Goal: Task Accomplishment & Management: Use online tool/utility

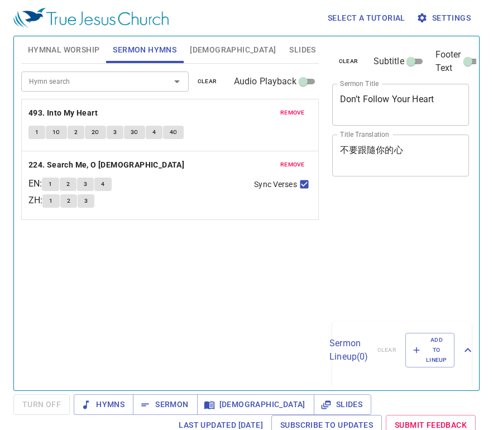
scroll to position [4, 0]
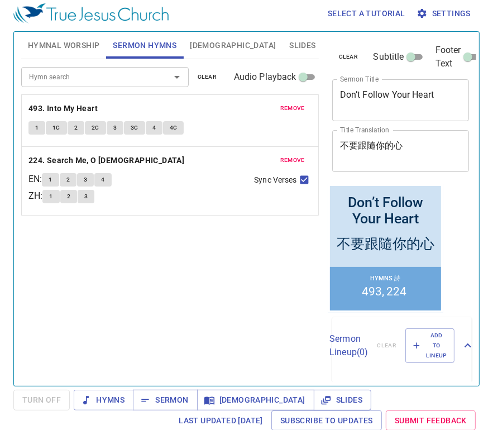
click at [438, 94] on textarea "Don’t Follow Your Heart" at bounding box center [401, 99] width 122 height 21
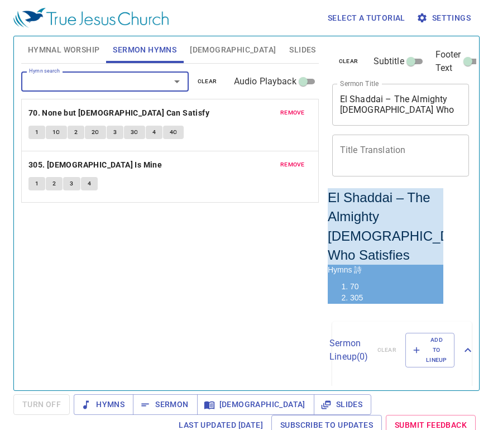
scroll to position [4, 0]
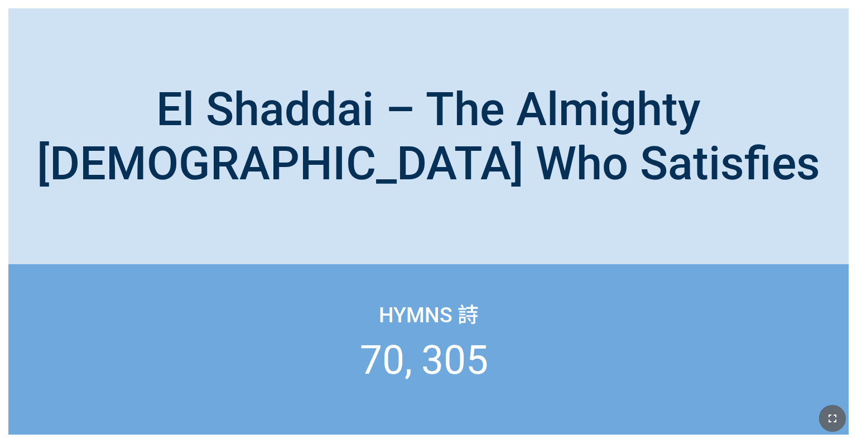
click at [829, 413] on icon "button" at bounding box center [832, 417] width 13 height 13
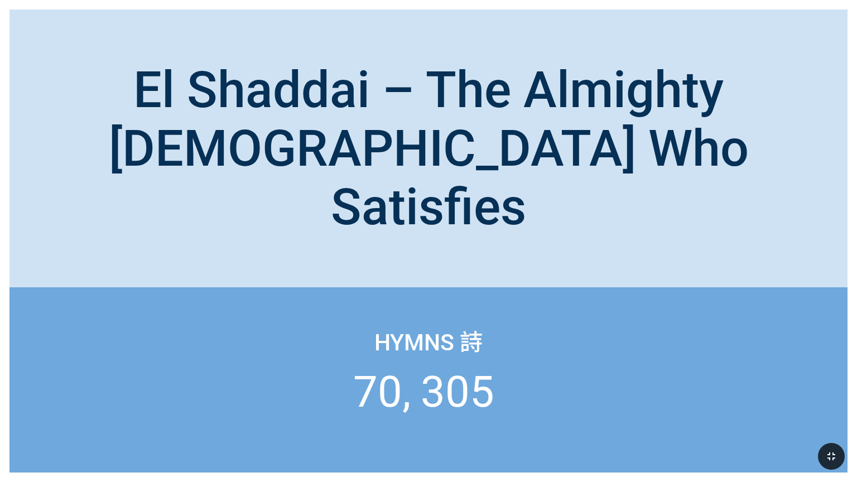
click at [715, 204] on div "El Shaddai – The Almighty [DEMOGRAPHIC_DATA] Who Satisfies" at bounding box center [428, 149] width 819 height 176
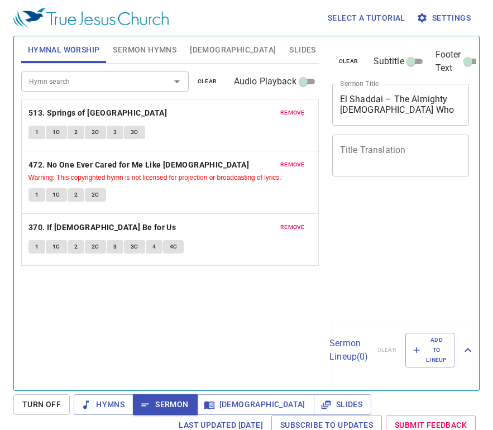
scroll to position [4, 0]
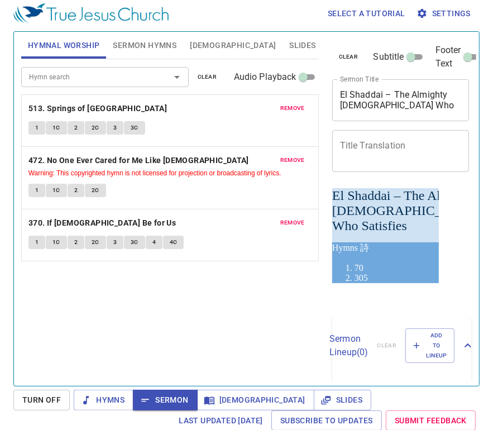
click at [405, 143] on textarea "Title Translation" at bounding box center [401, 150] width 122 height 21
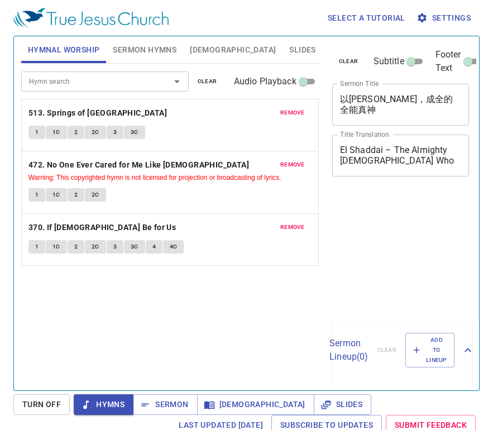
scroll to position [4, 0]
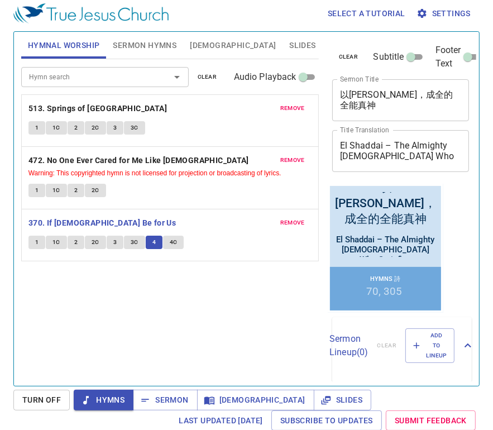
scroll to position [4, 0]
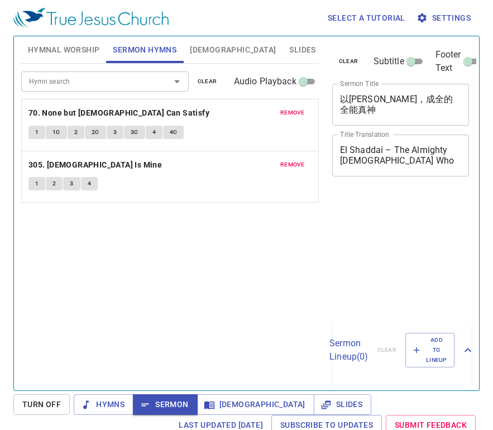
scroll to position [4, 0]
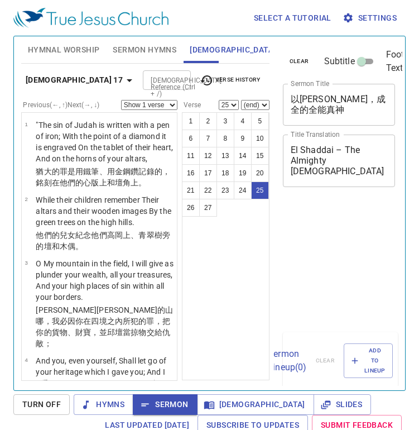
select select "25"
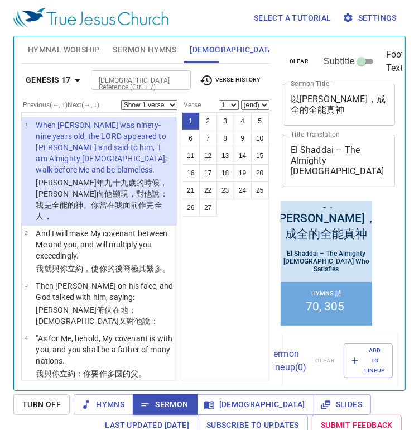
scroll to position [2, 0]
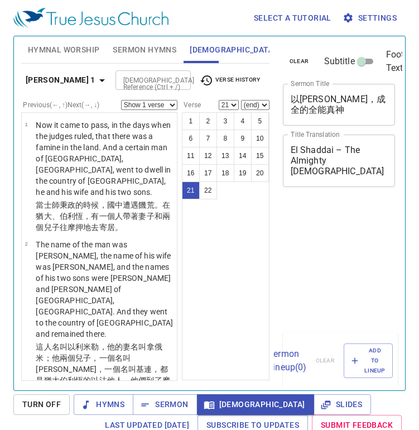
select select "21"
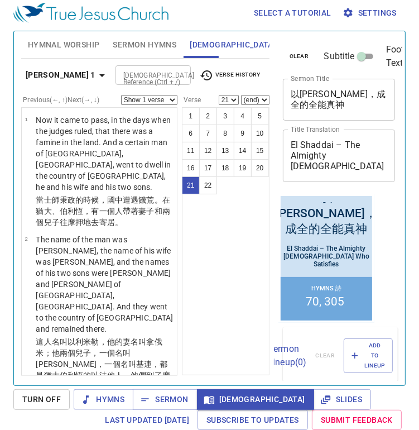
scroll to position [1800, 0]
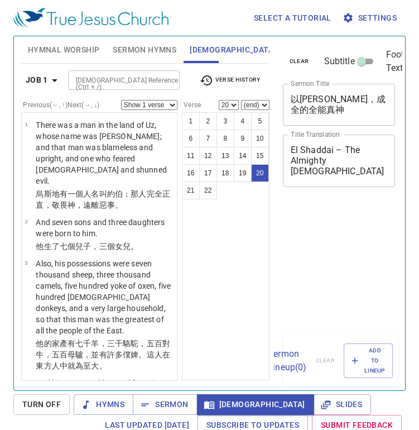
select select "20"
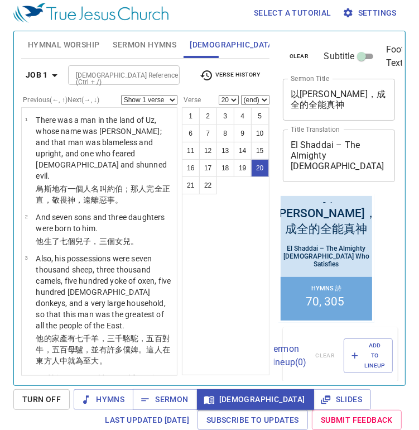
scroll to position [1756, 0]
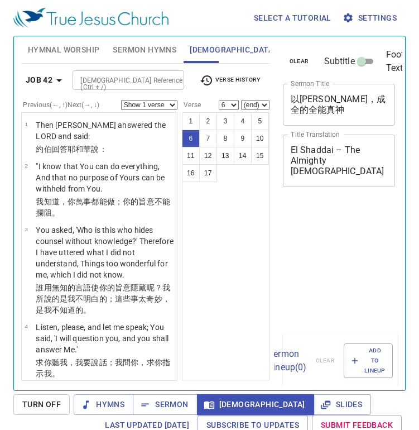
select select "6"
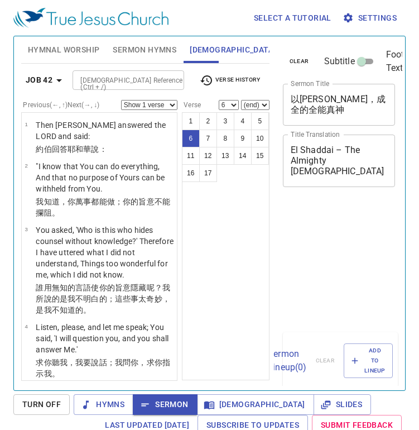
select select "6"
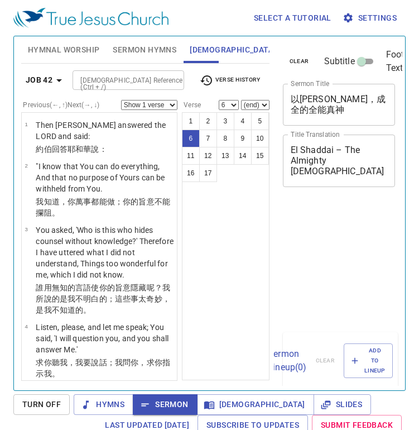
scroll to position [5, 0]
